Goal: Check status: Check status

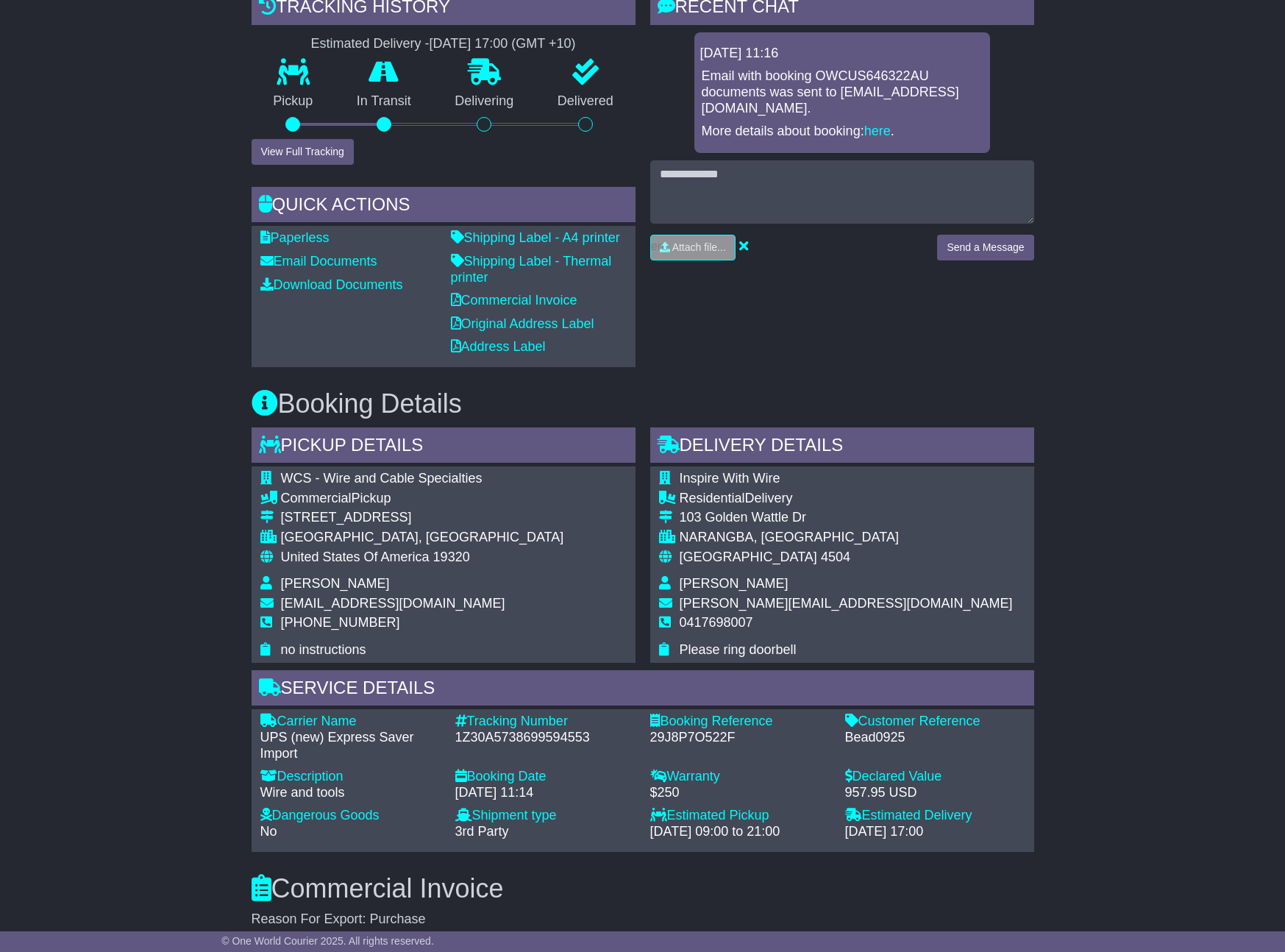
click at [881, 343] on div "RECENT CHAT Loading... No messages 15 Sep 2025 11:16 Email with booking OWCUS64…" at bounding box center [842, 178] width 399 height 378
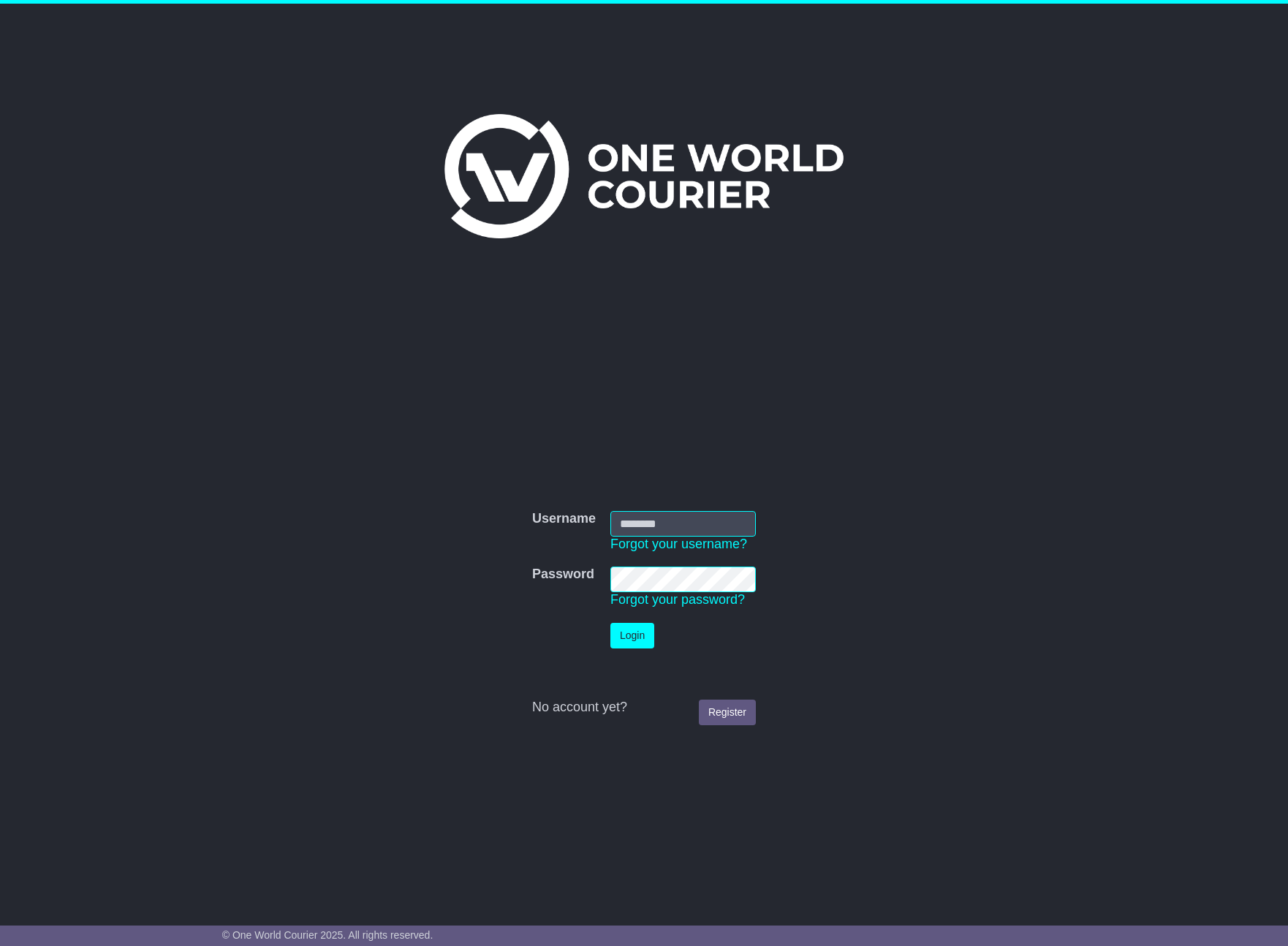
type input "**********"
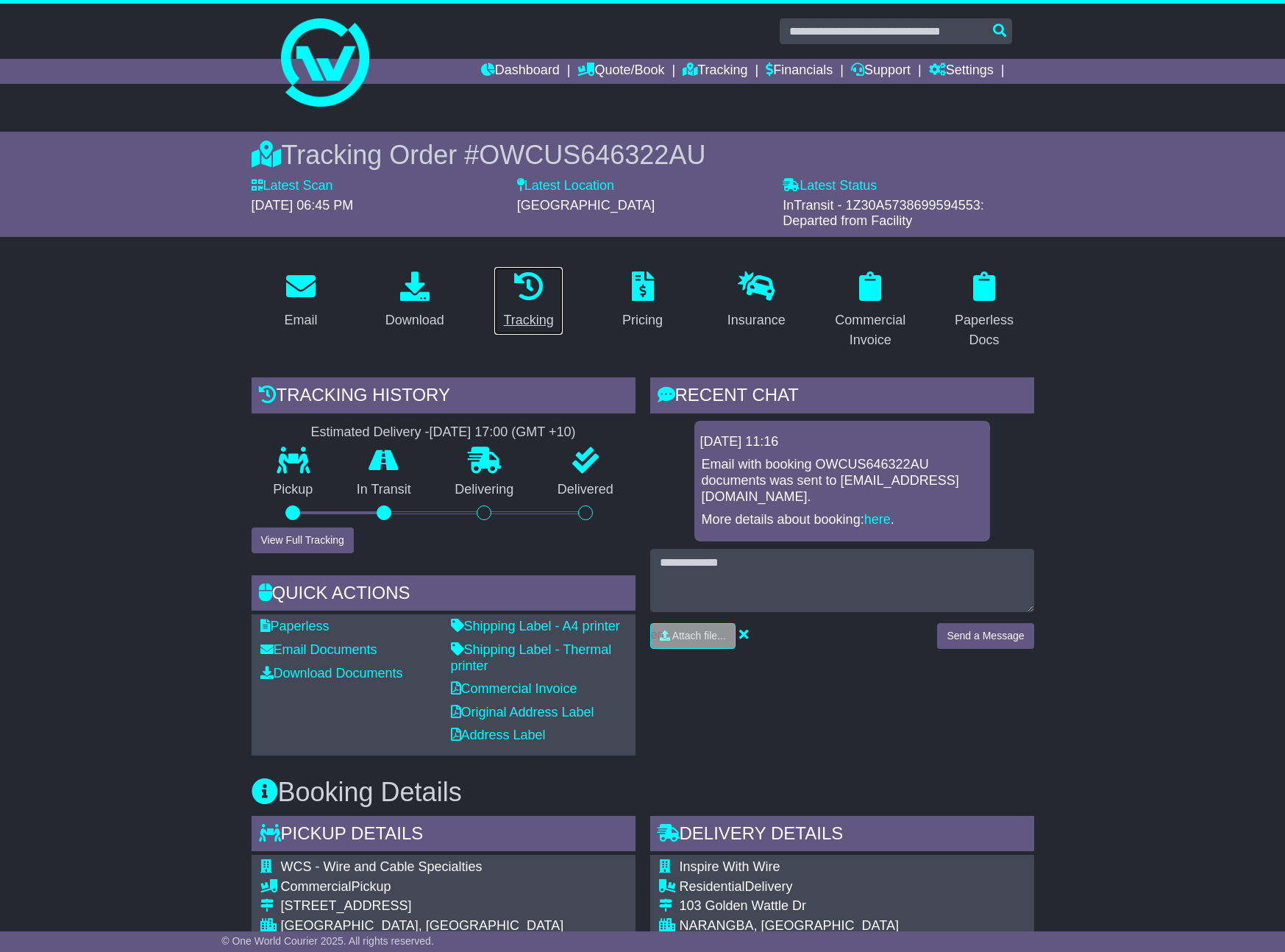
click at [520, 321] on div "Tracking" at bounding box center [528, 320] width 50 height 20
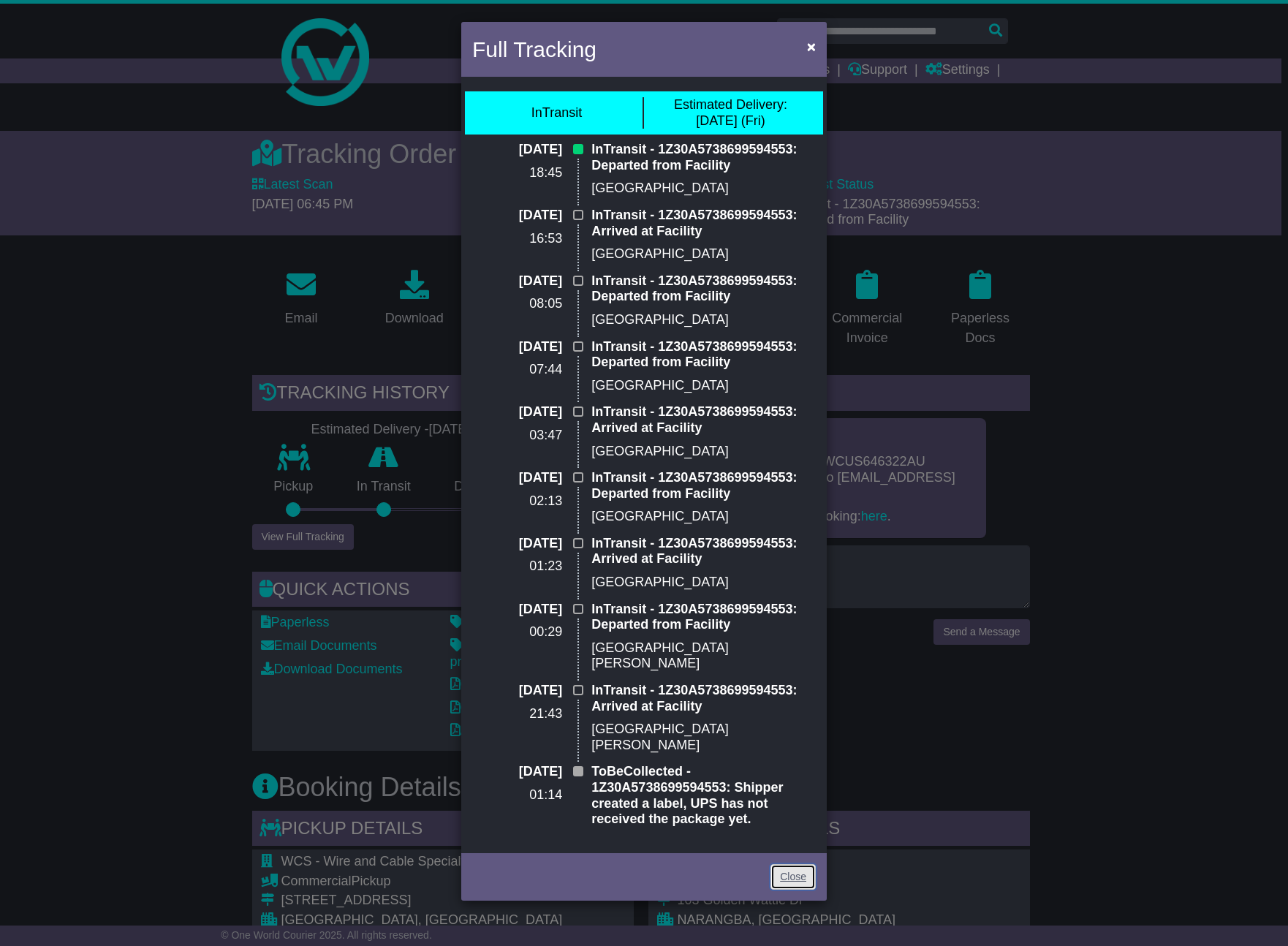
click at [792, 864] on link "Close" at bounding box center [793, 876] width 45 height 26
